Goal: Transaction & Acquisition: Subscribe to service/newsletter

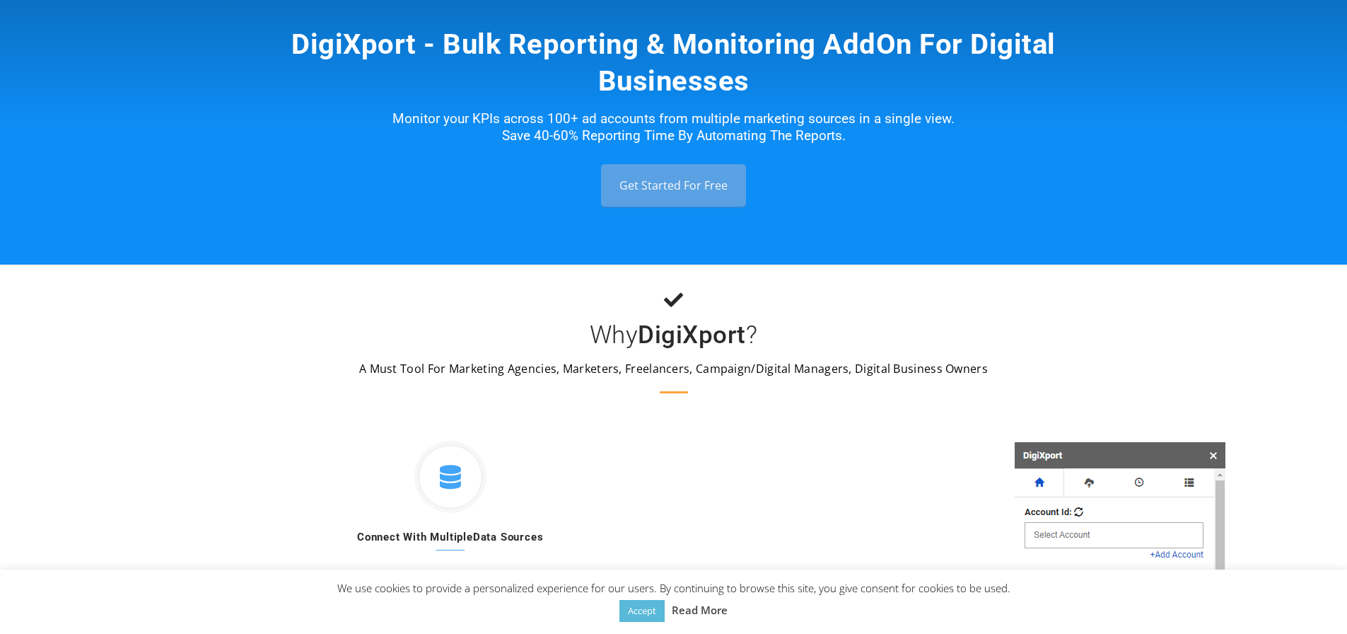
scroll to position [83, 0]
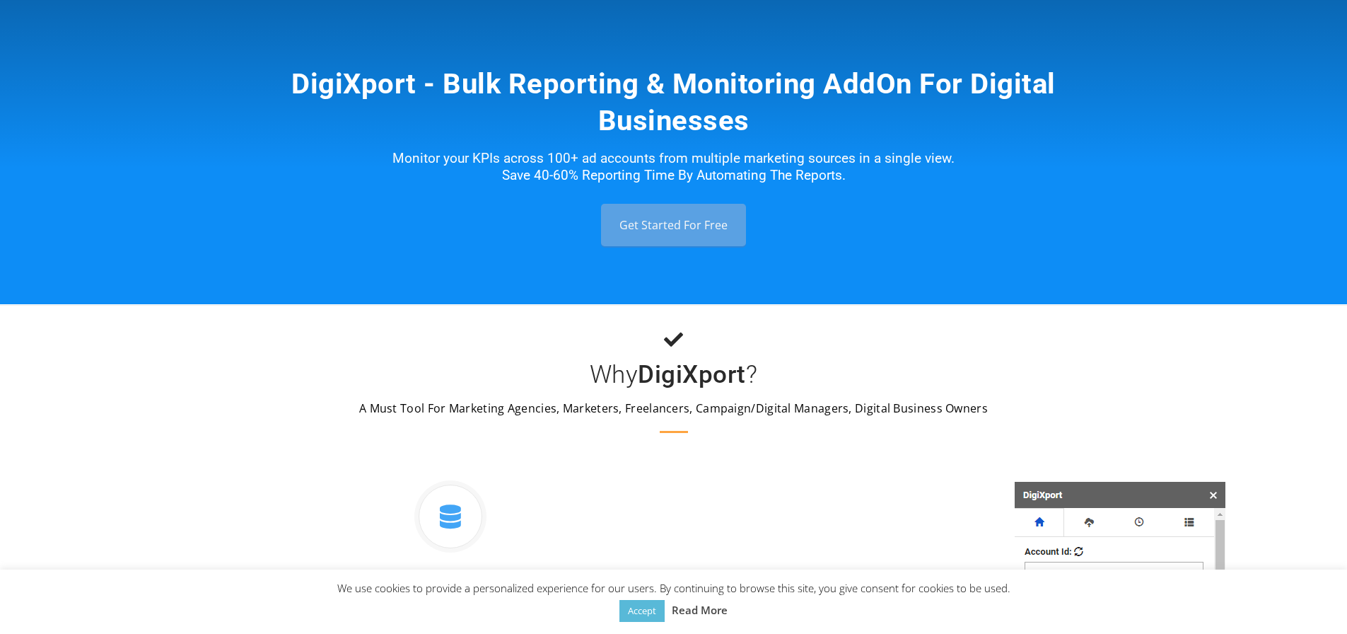
click at [704, 219] on link "Get Started For Free" at bounding box center [673, 225] width 145 height 42
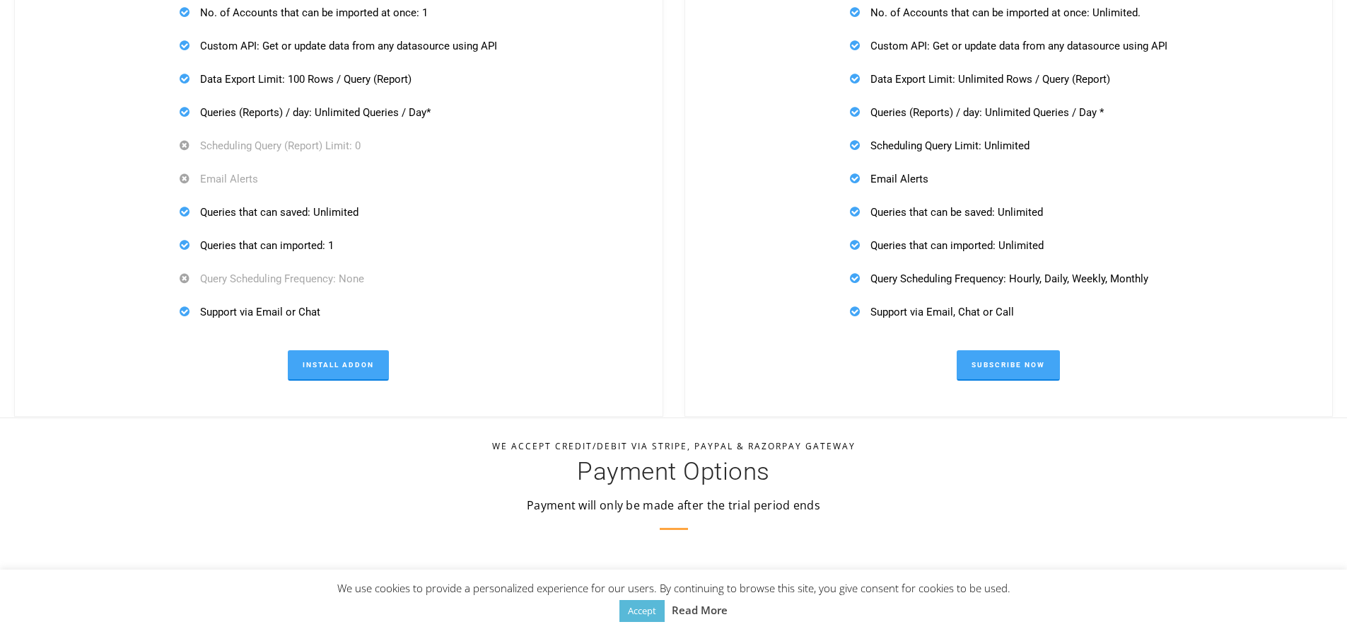
scroll to position [4466, 0]
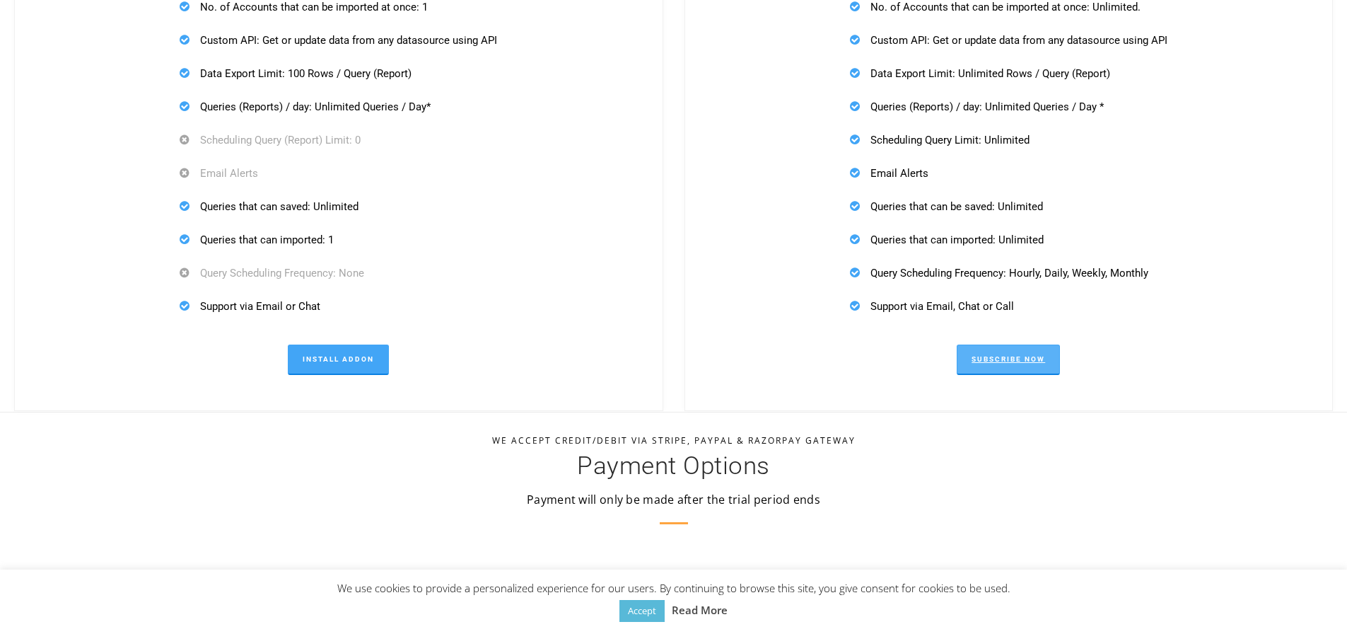
click at [1003, 363] on link "Subscribe Now" at bounding box center [1008, 359] width 103 height 30
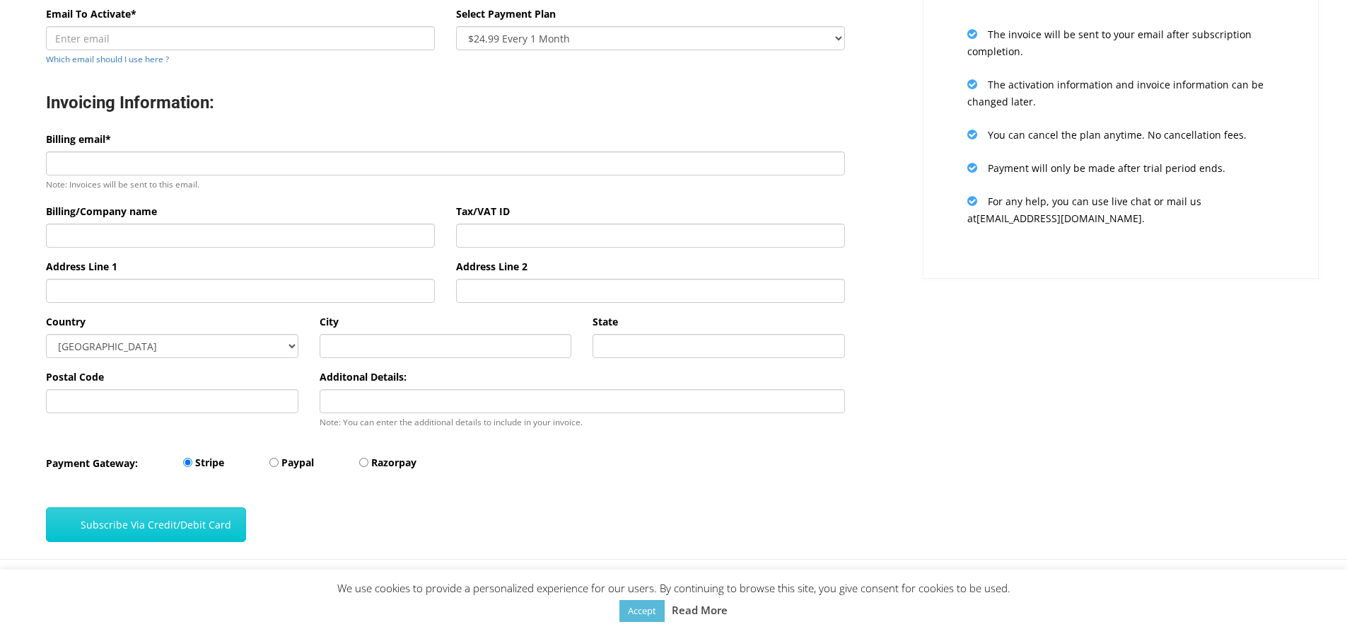
scroll to position [71, 0]
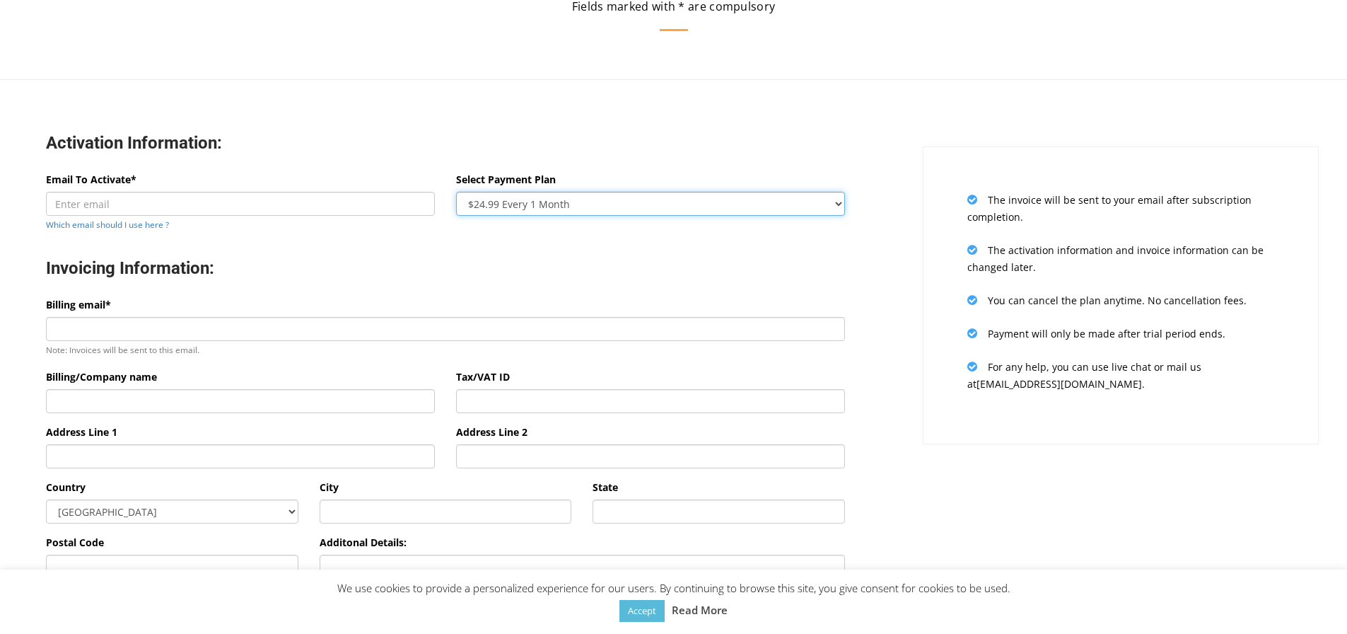
click at [782, 206] on select "$24.99 Every 1 Month $65.97 Every 3 Month ($21.99 / Month) $131.95 Every 6 Mont…" at bounding box center [650, 204] width 389 height 24
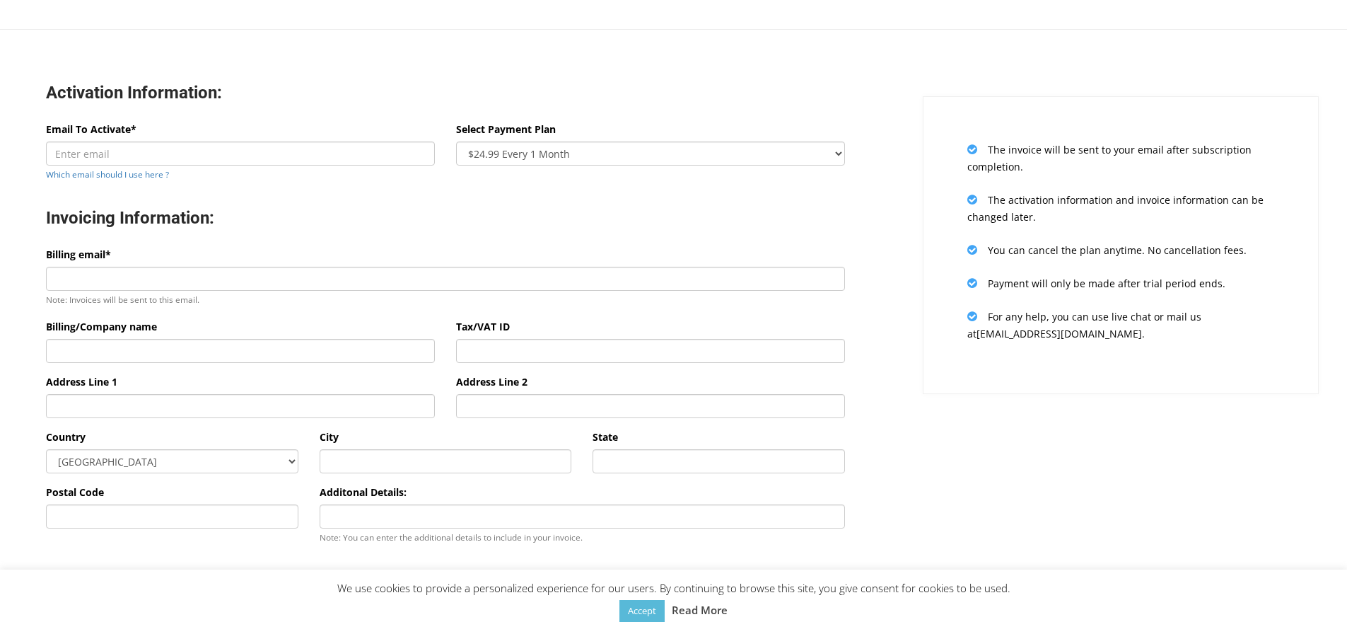
scroll to position [0, 0]
